Goal: Check status

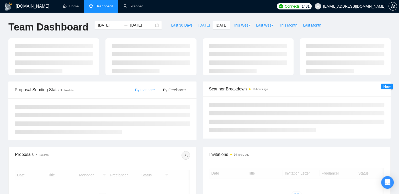
click at [198, 25] on span "Today" at bounding box center [204, 25] width 12 height 6
type input "2025-08-22"
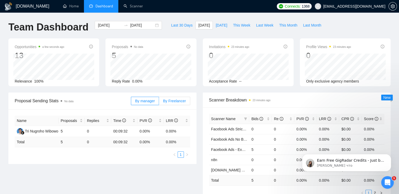
click at [174, 101] on span "By Freelancer" at bounding box center [174, 101] width 23 height 4
click at [159, 102] on input "By Freelancer" at bounding box center [159, 102] width 0 height 0
click at [216, 24] on span "[DATE]" at bounding box center [222, 25] width 12 height 6
type input "[DATE]"
